Goal: Task Accomplishment & Management: Use online tool/utility

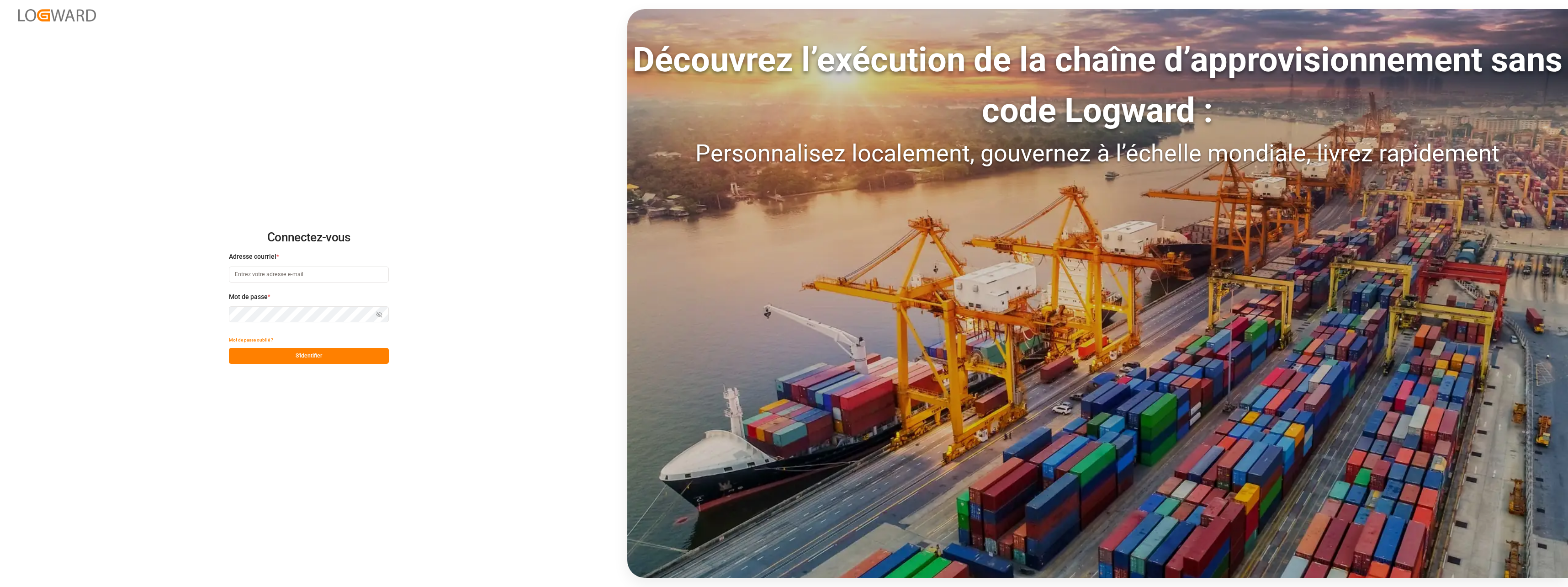
type input "[EMAIL_ADDRESS][DOMAIN_NAME]"
click at [300, 358] on button "S'identifier" at bounding box center [309, 356] width 160 height 16
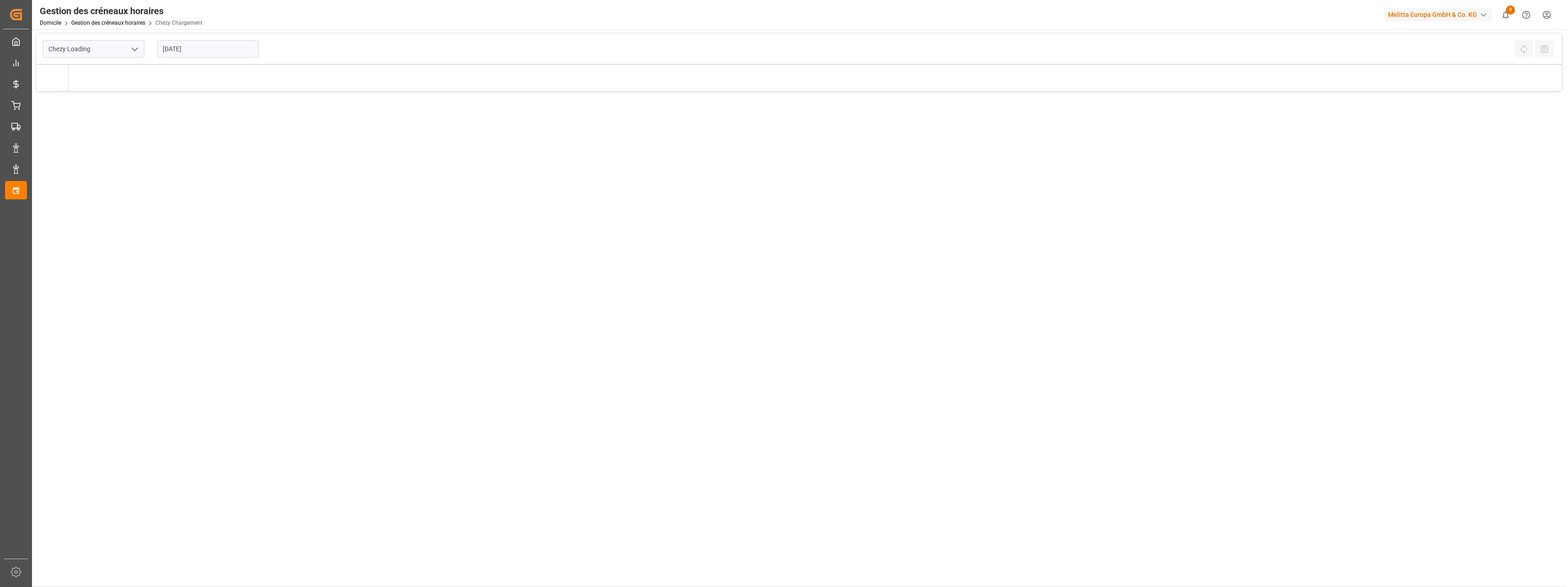
type input "Chezy Loading"
